Goal: Task Accomplishment & Management: Complete application form

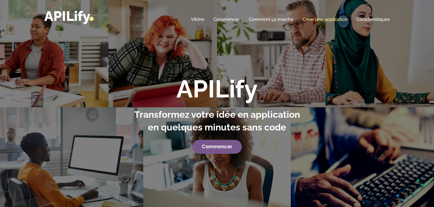
click at [318, 19] on font "Créer une application" at bounding box center [324, 19] width 45 height 5
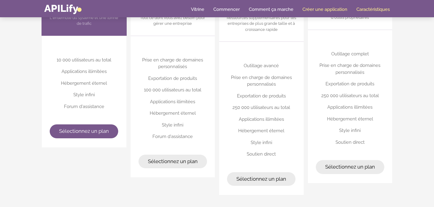
scroll to position [1653, 0]
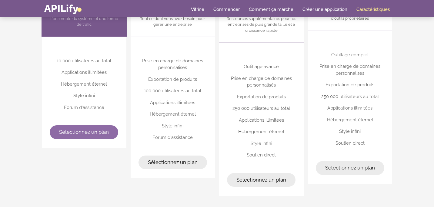
click at [75, 135] on link "Sélectionnez un plan" at bounding box center [84, 132] width 68 height 14
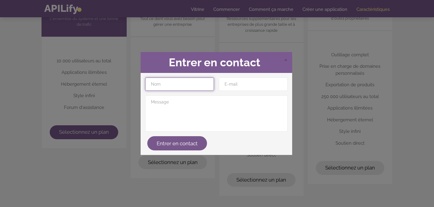
click at [161, 90] on input "text" at bounding box center [179, 84] width 69 height 13
type input "G"
drag, startPoint x: 170, startPoint y: 85, endPoint x: 91, endPoint y: 72, distance: 80.7
click at [91, 72] on div "× Entrer en contact gPTpRIV2 Entrer en contact" at bounding box center [217, 103] width 434 height 207
type input "gptprive"
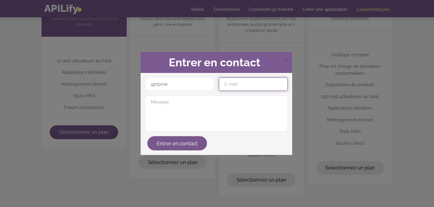
click at [244, 84] on input "email" at bounding box center [253, 84] width 69 height 13
type input "gptprive@gmail.com"
click at [188, 178] on div "× Entrer en contact gptprive gptprive@gmail.com Entrer en contact" at bounding box center [217, 103] width 434 height 207
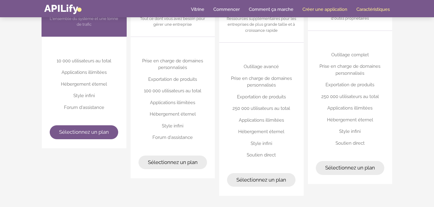
click at [318, 11] on font "Créer une application" at bounding box center [324, 9] width 45 height 5
click at [226, 9] on font "Commencer" at bounding box center [226, 9] width 26 height 5
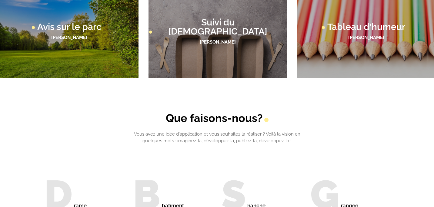
scroll to position [0, 0]
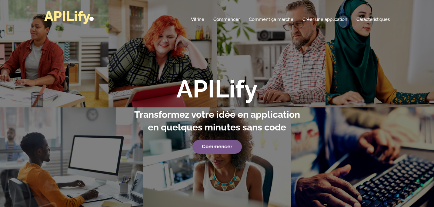
click at [79, 15] on font "APILify" at bounding box center [67, 16] width 46 height 16
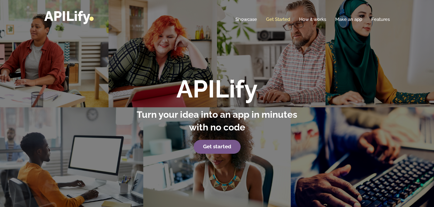
click at [278, 19] on link "Get Started" at bounding box center [278, 19] width 24 height 6
click at [309, 18] on link "How it works" at bounding box center [312, 19] width 27 height 6
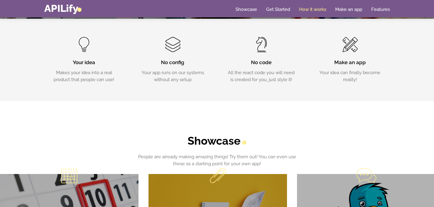
scroll to position [198, 0]
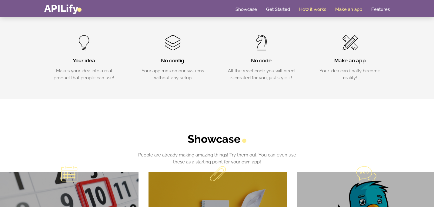
click at [343, 10] on link "Make an app" at bounding box center [348, 9] width 27 height 6
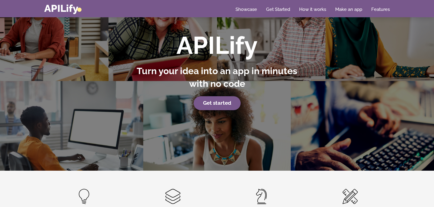
scroll to position [43, 0]
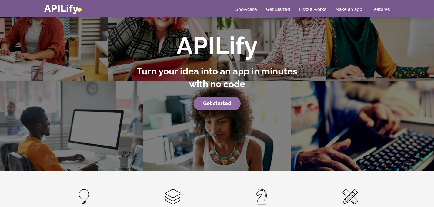
click at [218, 105] on strong "Get started" at bounding box center [217, 103] width 28 height 6
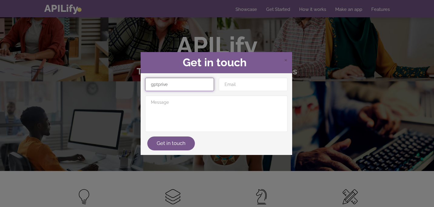
type input "gptprive"
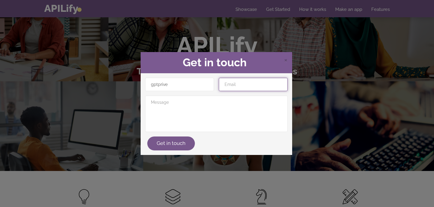
click at [239, 87] on input "email" at bounding box center [253, 84] width 69 height 13
type input "p"
type input "[EMAIL_ADDRESS][DOMAIN_NAME]"
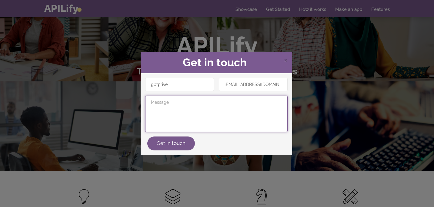
click at [192, 101] on textarea at bounding box center [216, 114] width 142 height 36
type textarea "Bonjour j'aimerais construire une app web"
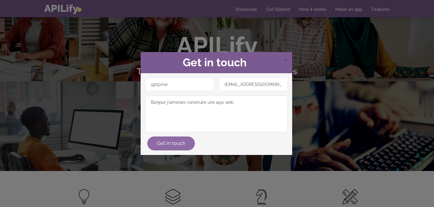
click at [167, 148] on button "Get in touch" at bounding box center [171, 144] width 48 height 14
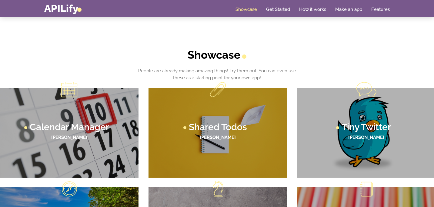
scroll to position [281, 0]
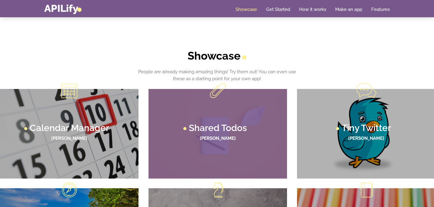
click at [211, 134] on header "Shared Todos Lane Thompson" at bounding box center [218, 134] width 126 height 21
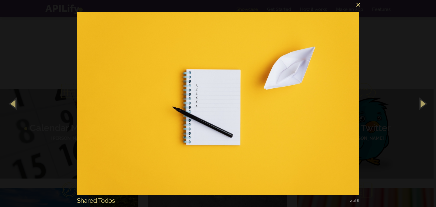
click at [358, 3] on button "×" at bounding box center [220, 3] width 282 height 13
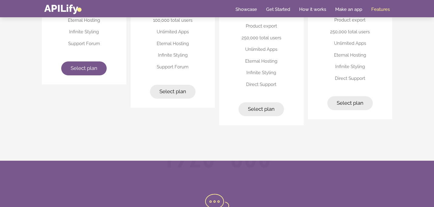
scroll to position [1594, 0]
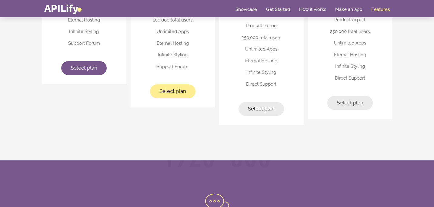
click at [163, 88] on span "Select plan" at bounding box center [172, 91] width 27 height 6
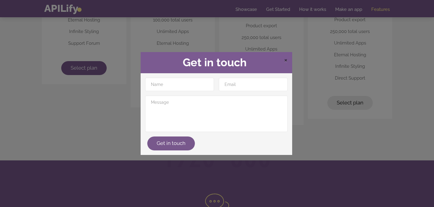
click at [286, 60] on span "×" at bounding box center [286, 59] width 4 height 9
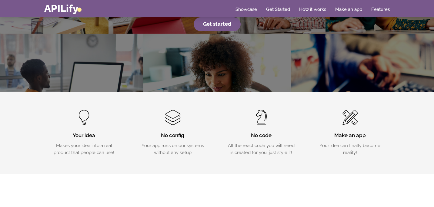
scroll to position [0, 0]
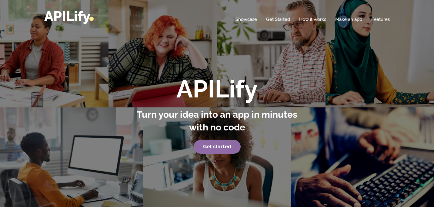
click at [214, 147] on strong "Get started" at bounding box center [217, 147] width 28 height 6
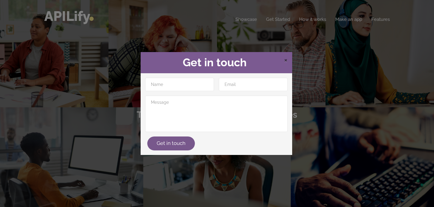
click at [285, 60] on span "×" at bounding box center [286, 59] width 4 height 9
